Goal: Find specific page/section: Find specific page/section

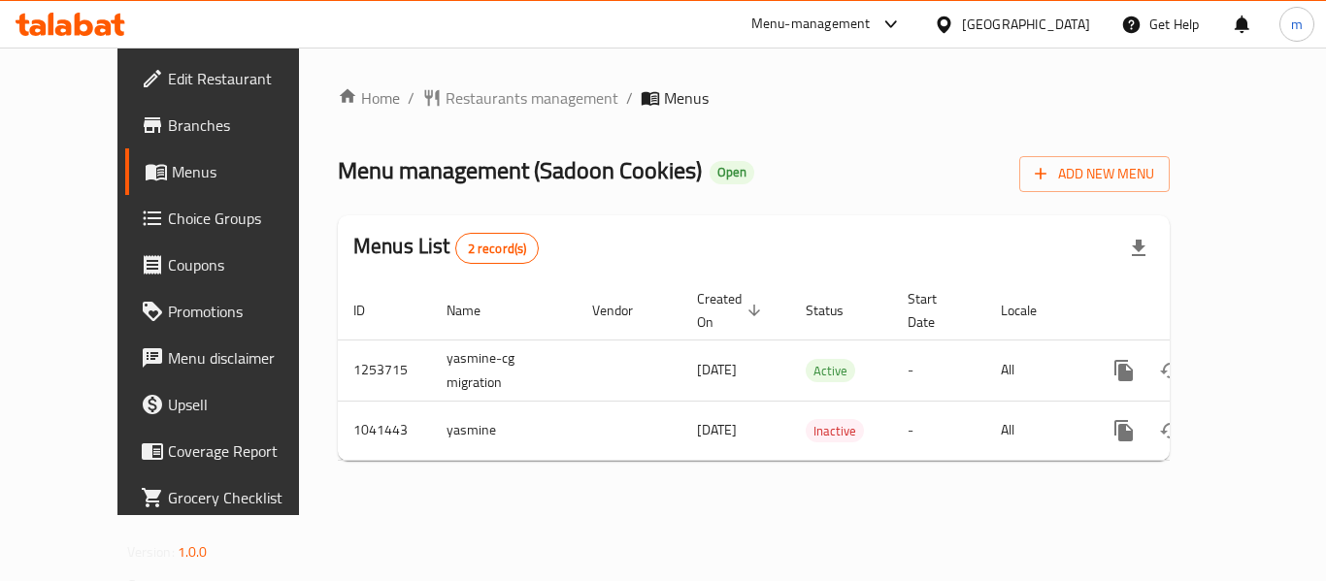
click at [75, 19] on icon at bounding box center [84, 24] width 18 height 23
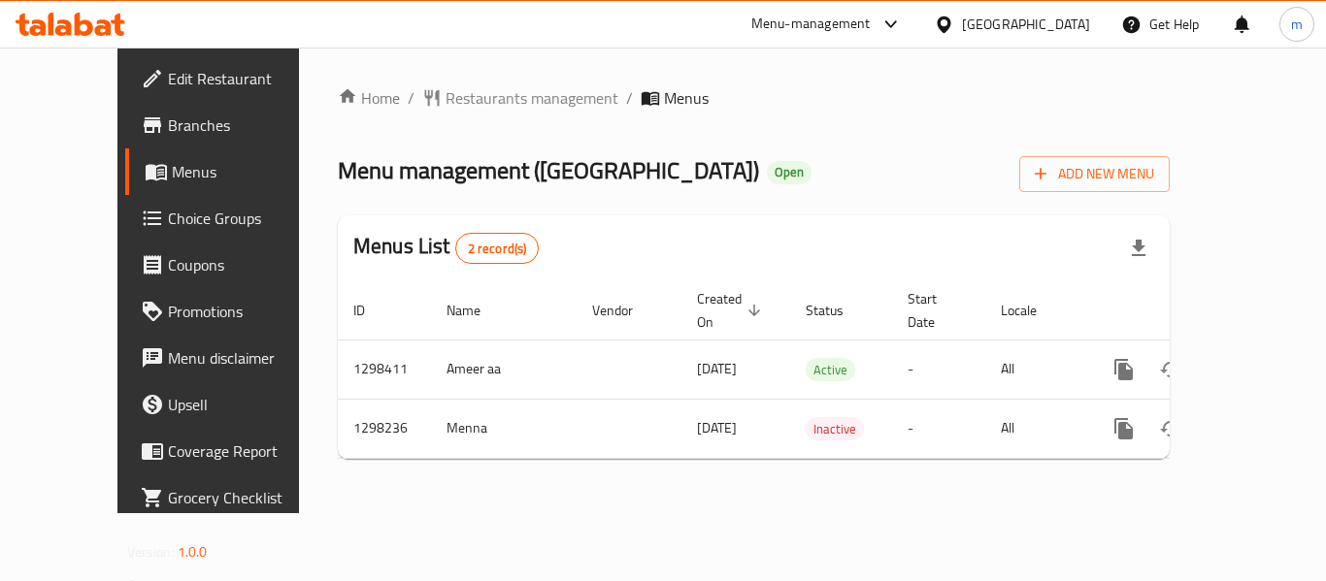
click at [1069, 14] on div "[GEOGRAPHIC_DATA]" at bounding box center [1026, 24] width 128 height 21
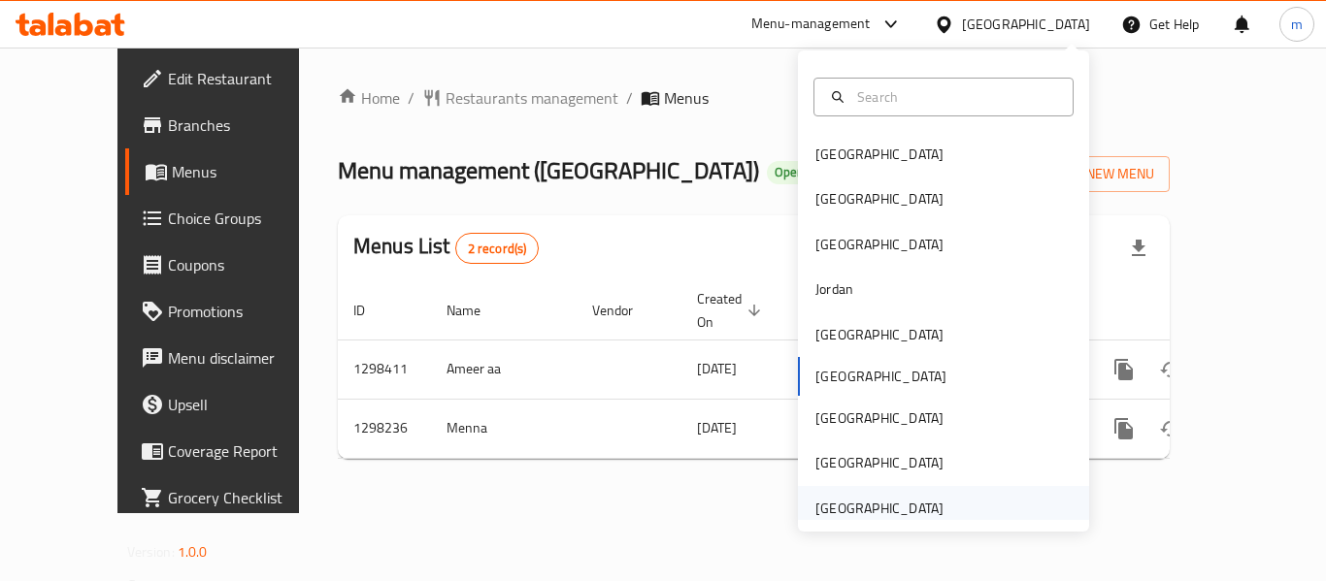
click at [883, 503] on div "[GEOGRAPHIC_DATA]" at bounding box center [879, 508] width 128 height 21
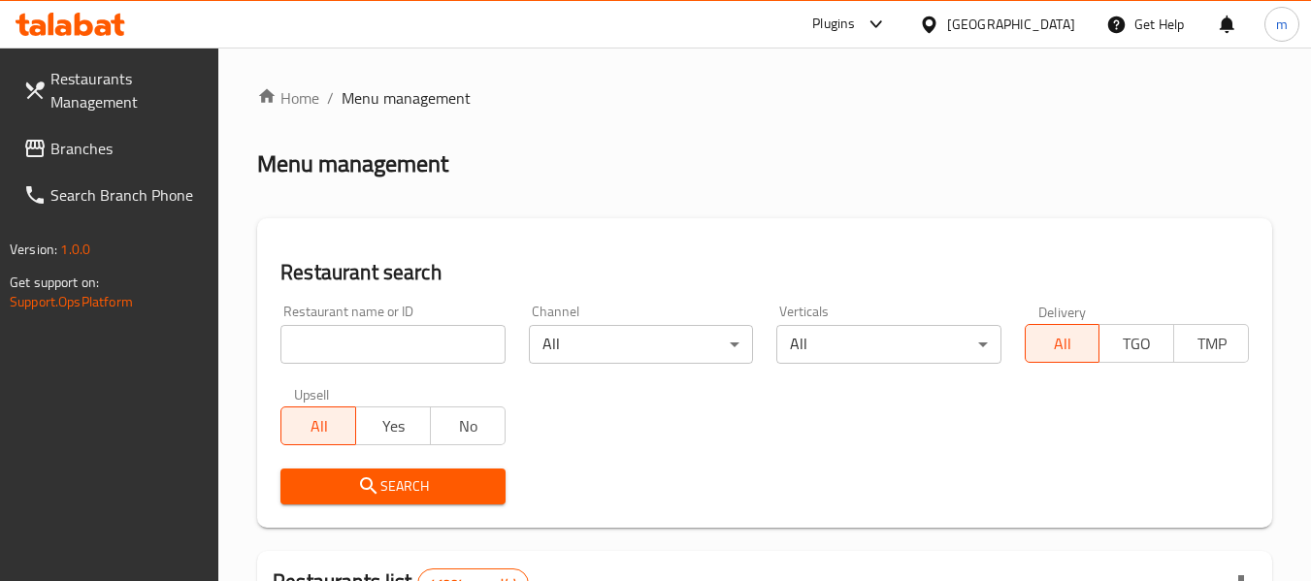
click at [95, 147] on span "Branches" at bounding box center [126, 148] width 153 height 23
